Goal: Information Seeking & Learning: Learn about a topic

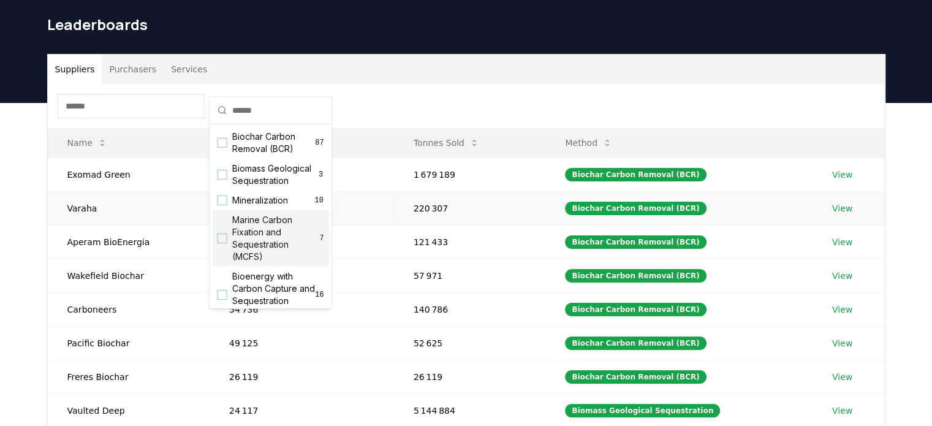
scroll to position [61, 0]
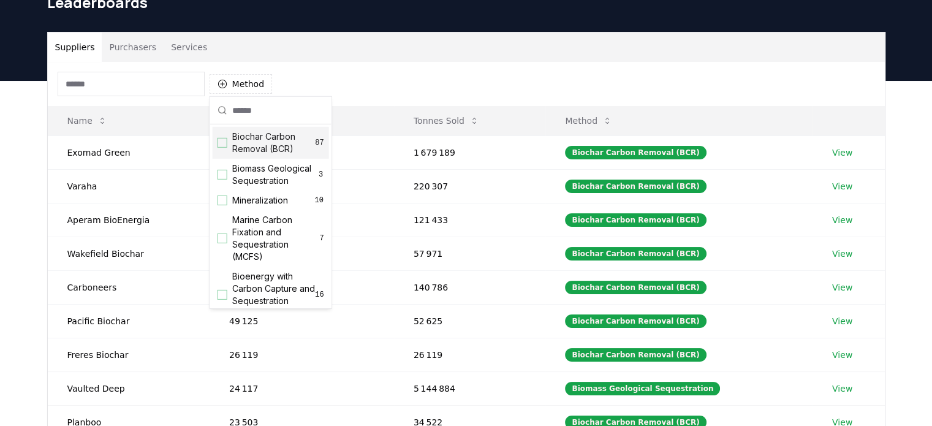
click at [13, 159] on div "Suppliers Purchasers Services Method Name Tonnes Delivered Tonnes Sold Method E…" at bounding box center [466, 326] width 932 height 491
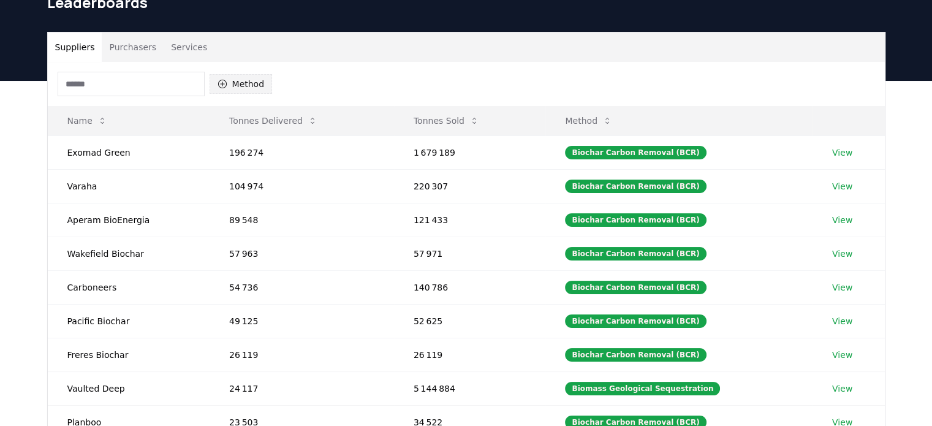
click at [253, 85] on button "Method" at bounding box center [241, 84] width 63 height 20
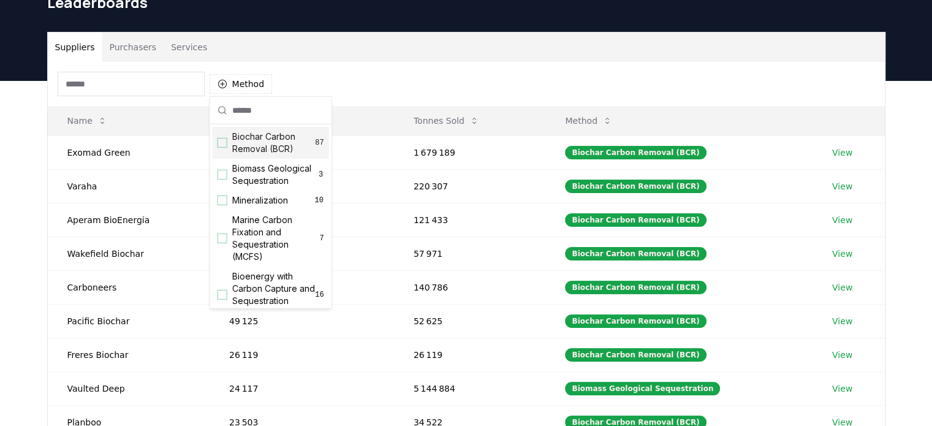
click at [259, 140] on span "Biochar Carbon Removal (BCR)" at bounding box center [273, 143] width 83 height 25
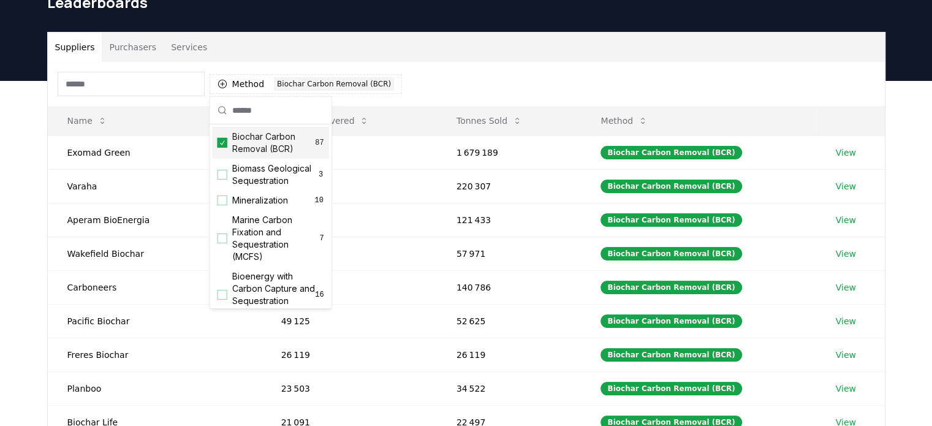
drag, startPoint x: 505, startPoint y: 67, endPoint x: 513, endPoint y: 69, distance: 8.2
click at [509, 68] on div "Method 1 Biochar Carbon Removal (BCR)" at bounding box center [466, 84] width 837 height 44
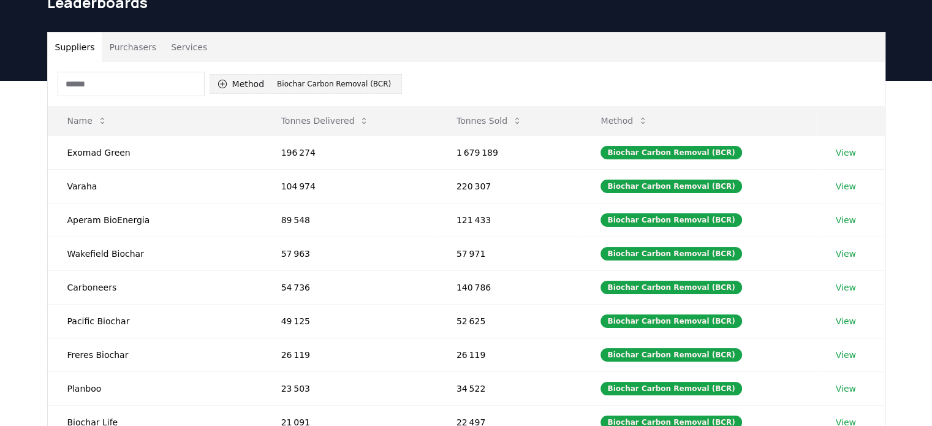
click at [336, 84] on div "Biochar Carbon Removal (BCR)" at bounding box center [334, 83] width 120 height 13
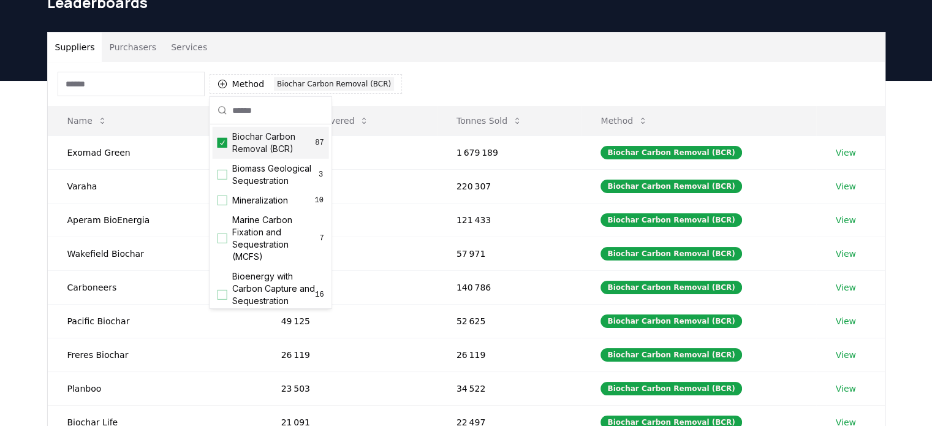
click at [264, 151] on span "Biochar Carbon Removal (BCR)" at bounding box center [273, 143] width 83 height 25
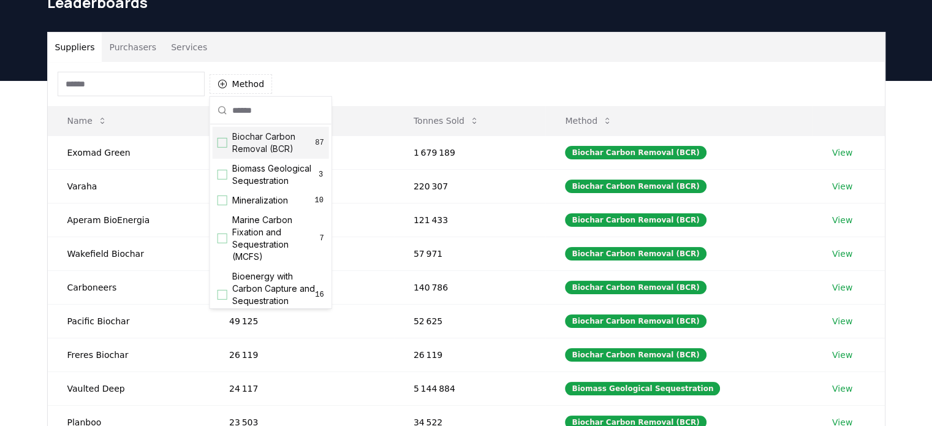
click at [514, 82] on div "Method" at bounding box center [466, 84] width 837 height 44
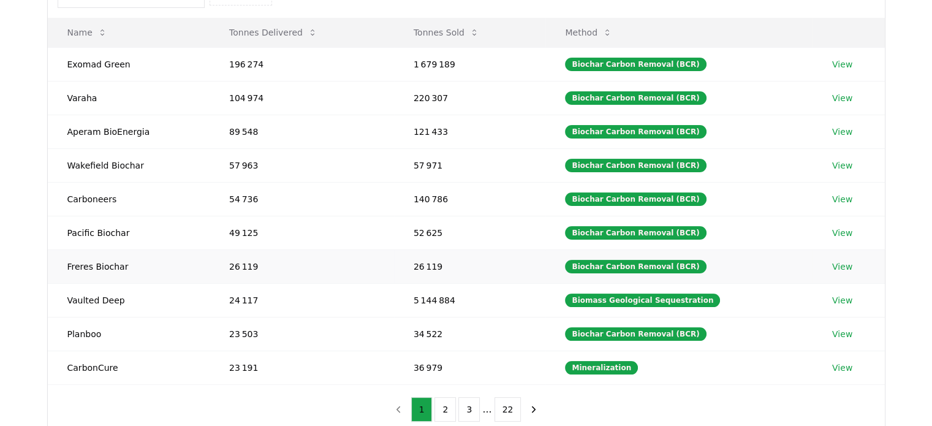
scroll to position [123, 0]
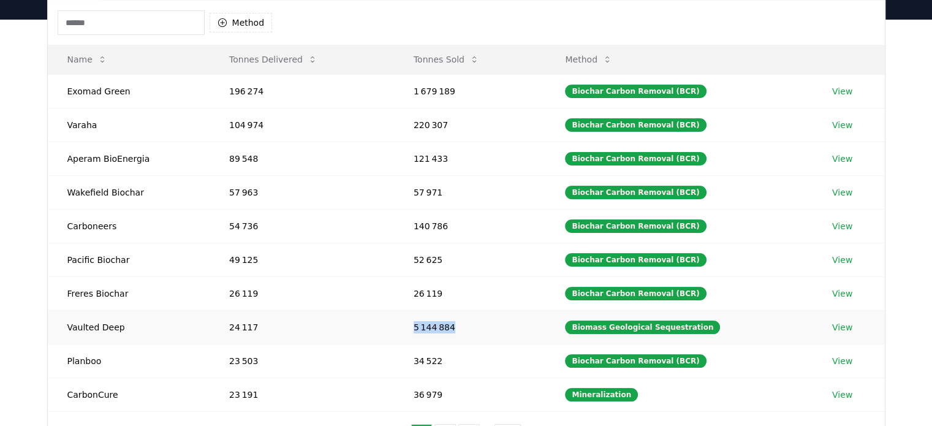
drag, startPoint x: 414, startPoint y: 325, endPoint x: 483, endPoint y: 319, distance: 68.9
click at [480, 319] on tr "Vaulted Deep 24 117 5 144 884 Biomass Geological Sequestration View" at bounding box center [466, 327] width 837 height 34
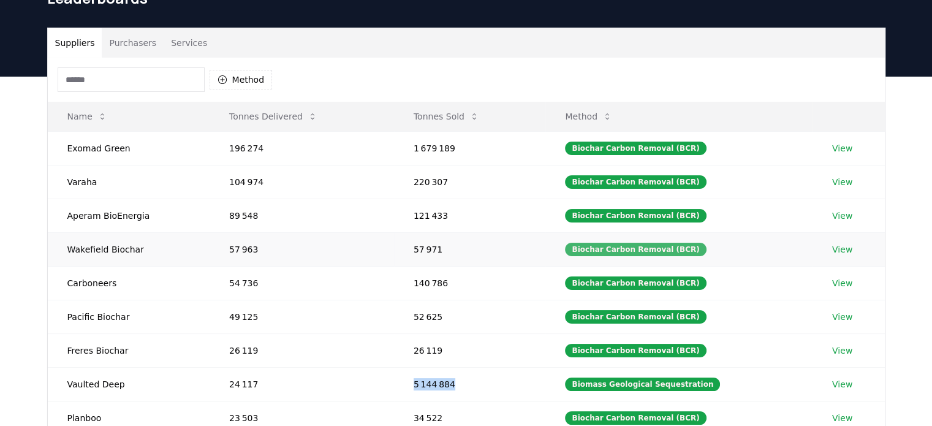
scroll to position [0, 0]
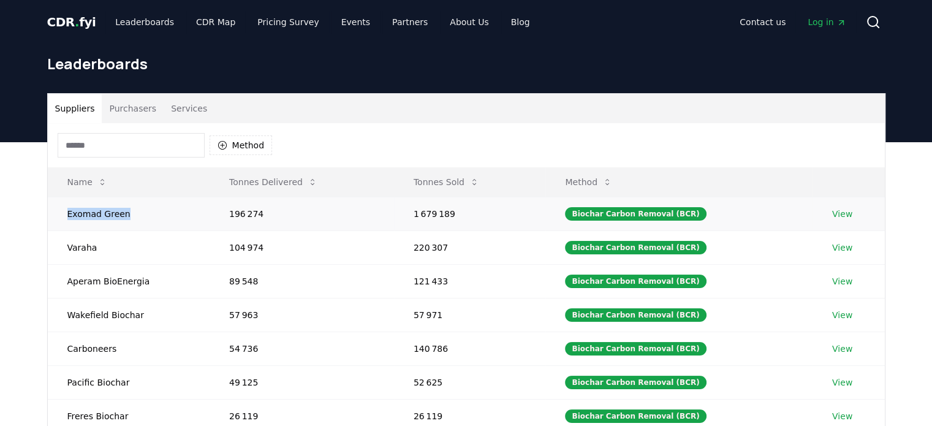
drag, startPoint x: 62, startPoint y: 210, endPoint x: 134, endPoint y: 205, distance: 71.9
click at [134, 205] on td "Exomad Green" at bounding box center [129, 214] width 162 height 34
copy td "Exomad Green"
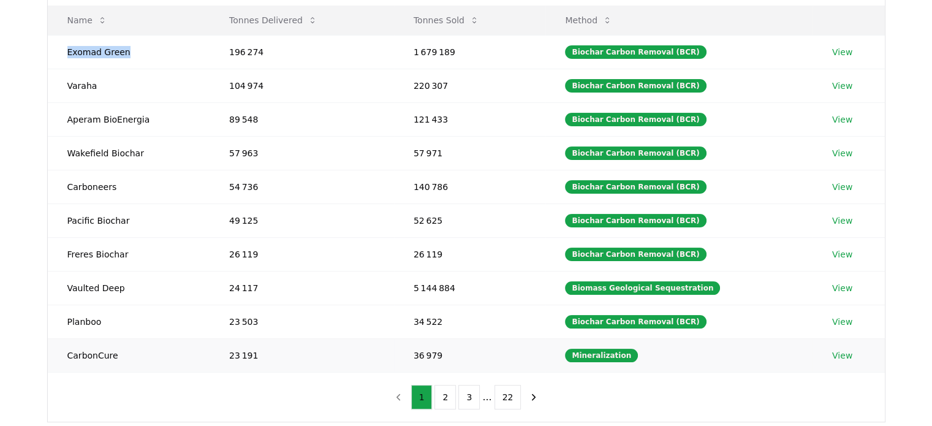
scroll to position [184, 0]
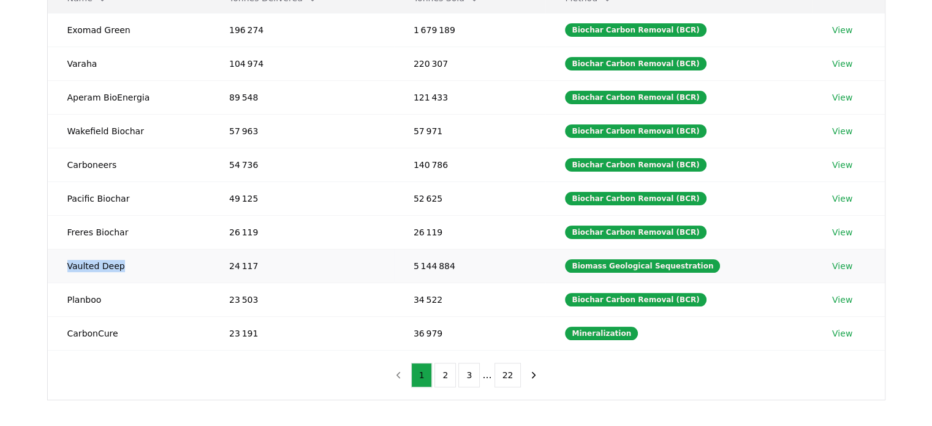
drag, startPoint x: 137, startPoint y: 267, endPoint x: 49, endPoint y: 267, distance: 87.7
click at [49, 267] on td "Vaulted Deep" at bounding box center [129, 266] width 162 height 34
copy td "Vaulted Deep"
